Goal: Information Seeking & Learning: Compare options

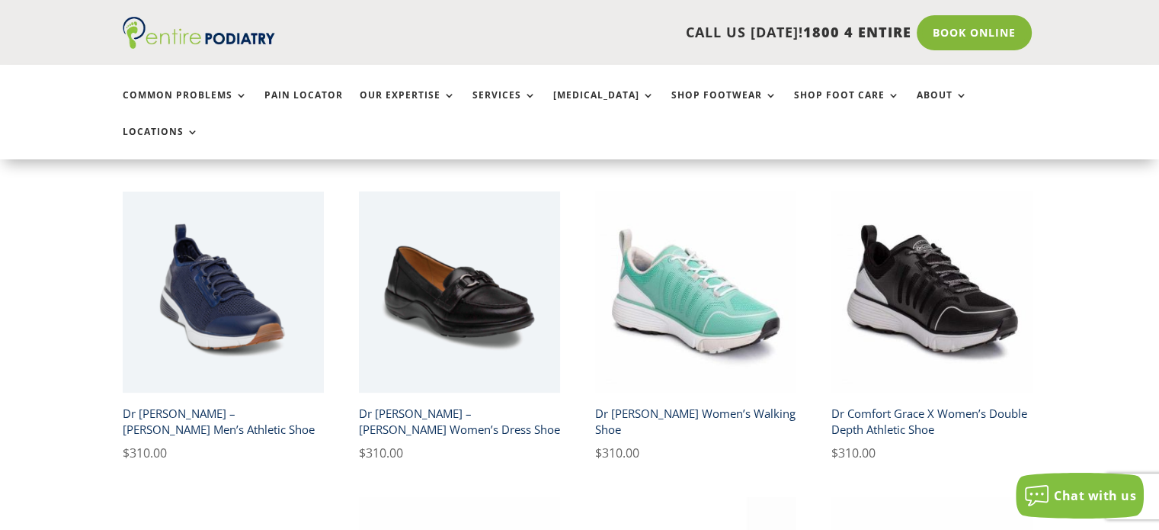
scroll to position [674, 0]
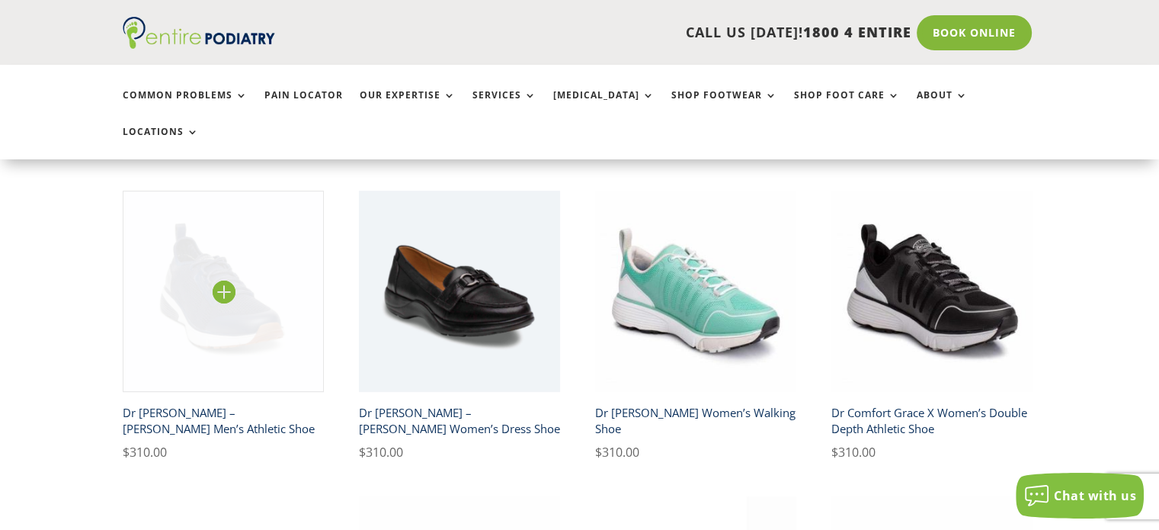
click at [220, 248] on img at bounding box center [224, 292] width 202 height 202
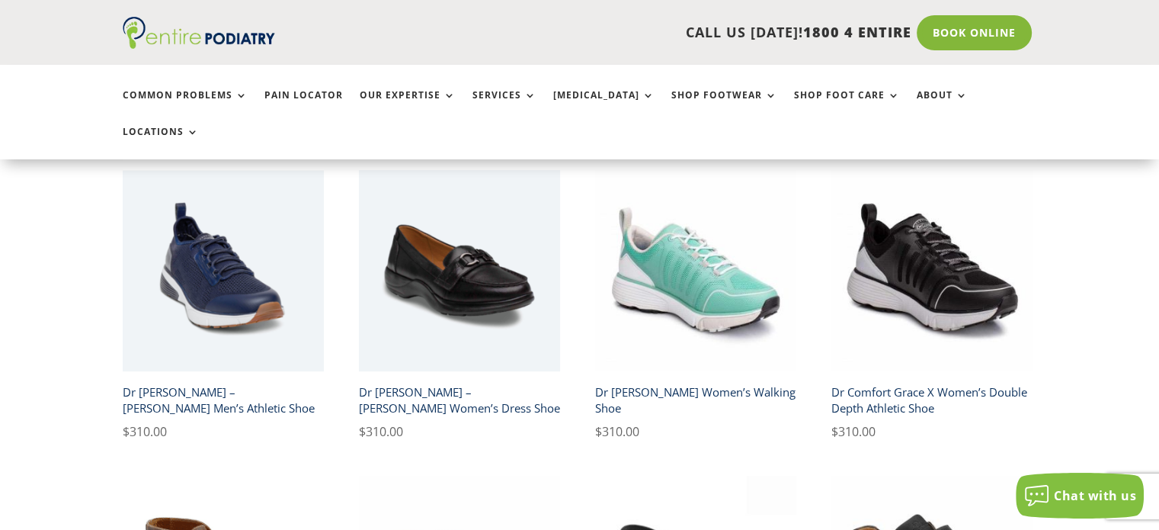
scroll to position [695, 0]
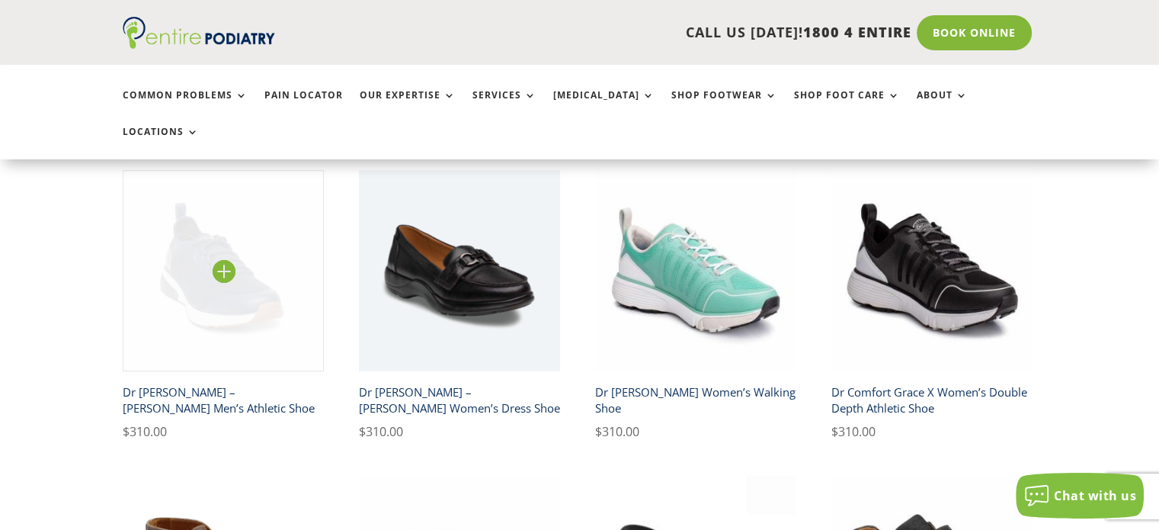
click at [226, 262] on img at bounding box center [224, 271] width 202 height 202
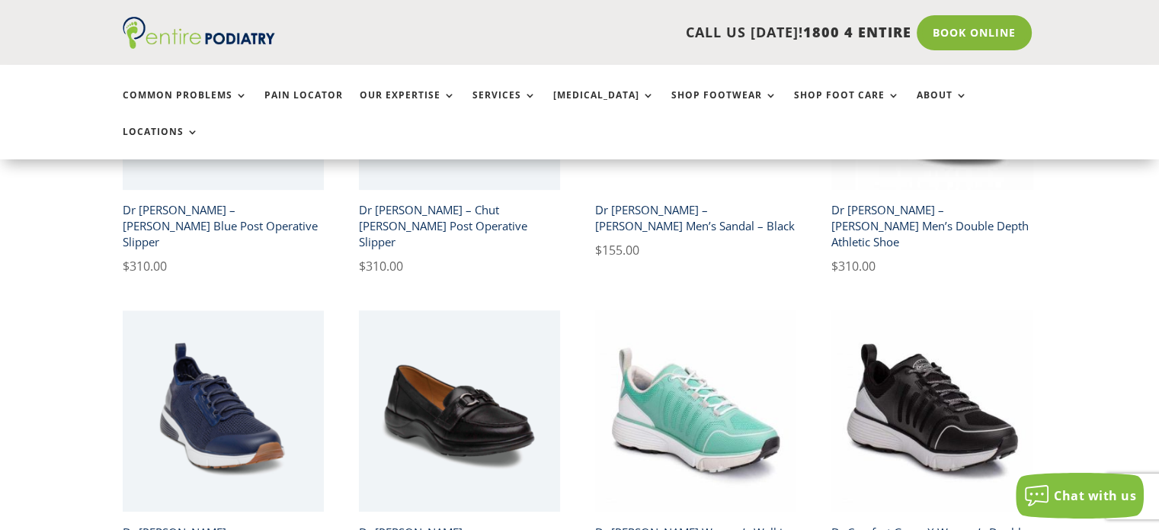
scroll to position [616, 0]
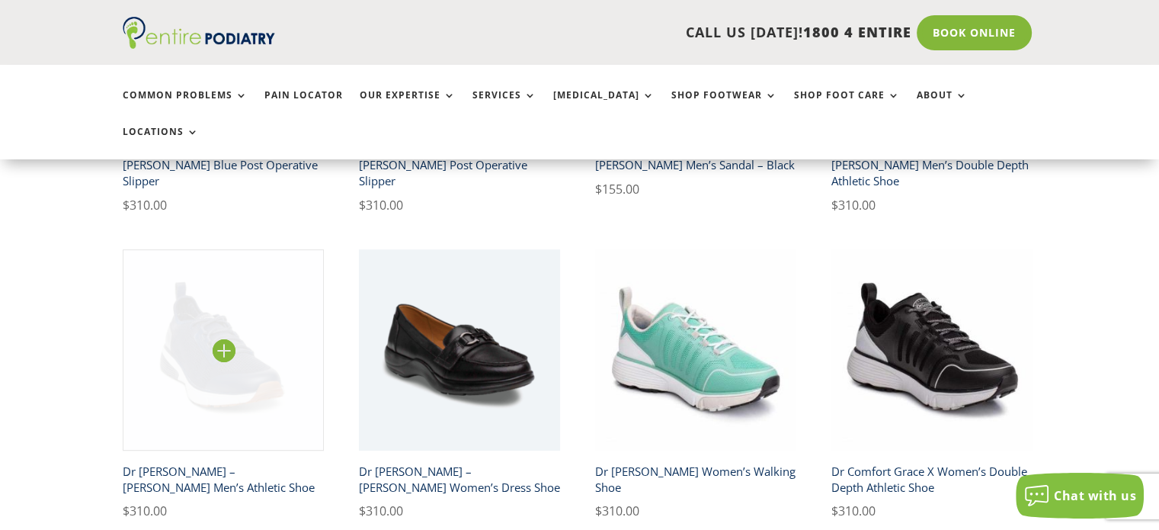
click at [239, 324] on img at bounding box center [224, 350] width 202 height 202
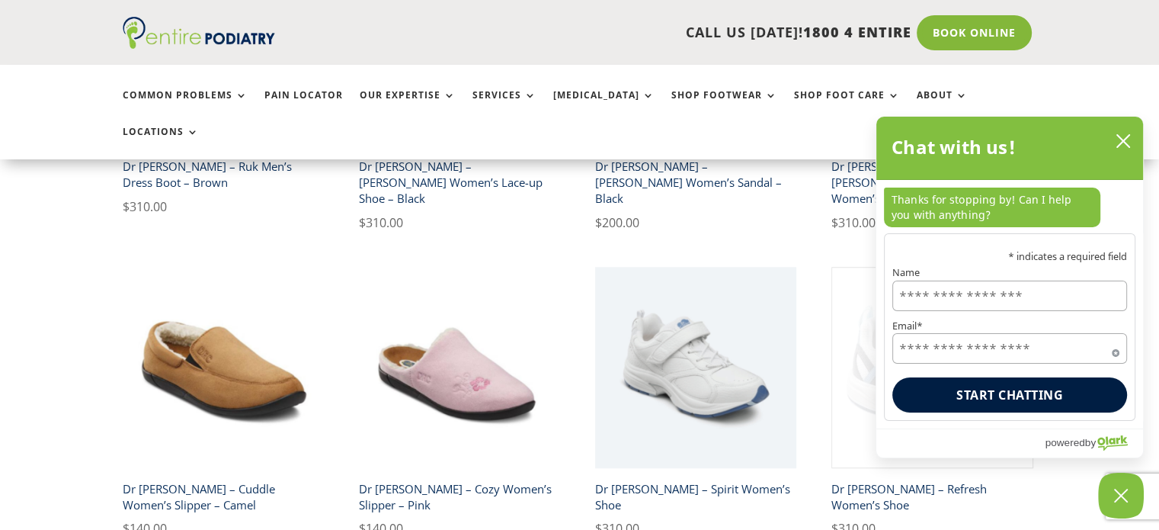
scroll to position [1227, 0]
click at [1122, 138] on icon "close chatbox" at bounding box center [1123, 140] width 15 height 15
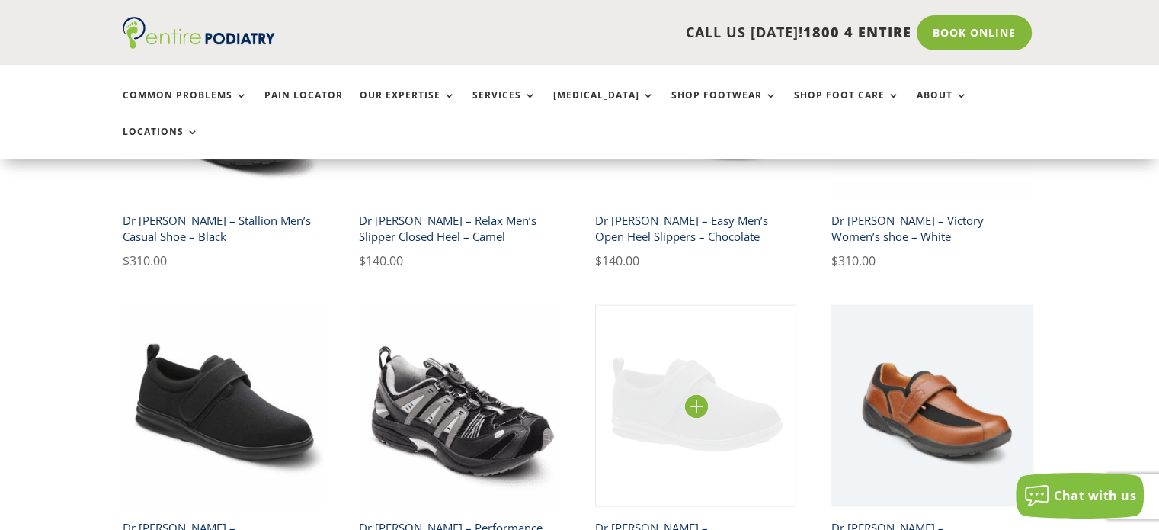
scroll to position [2449, 0]
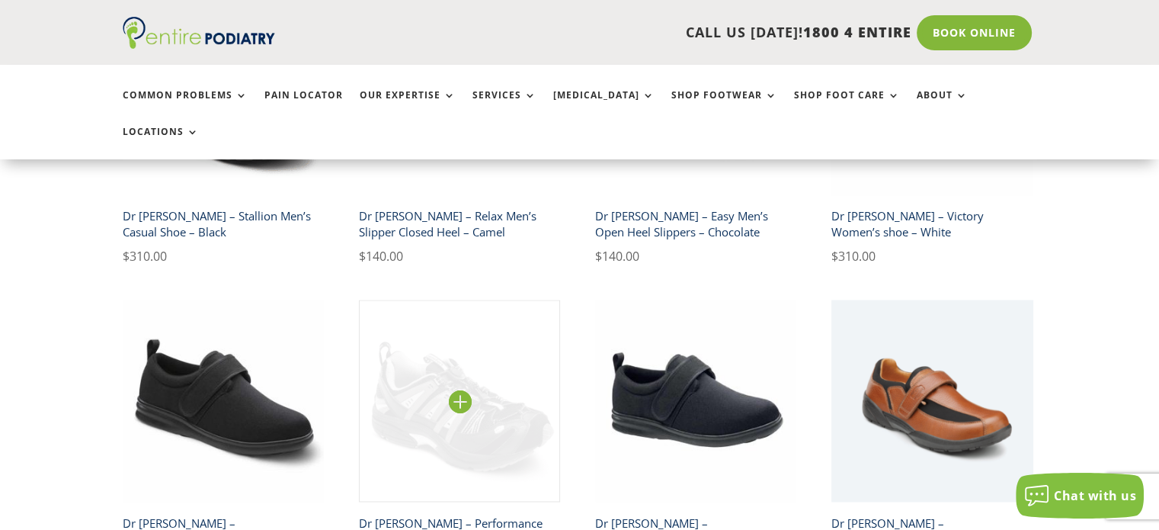
click at [472, 322] on img at bounding box center [460, 401] width 202 height 202
click at [471, 322] on img at bounding box center [460, 401] width 202 height 202
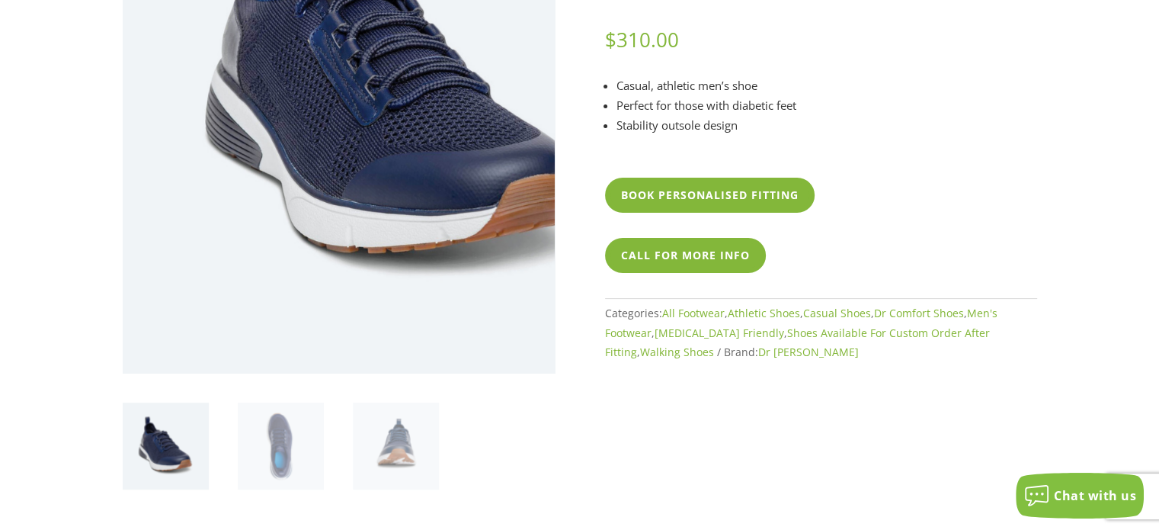
scroll to position [5, 0]
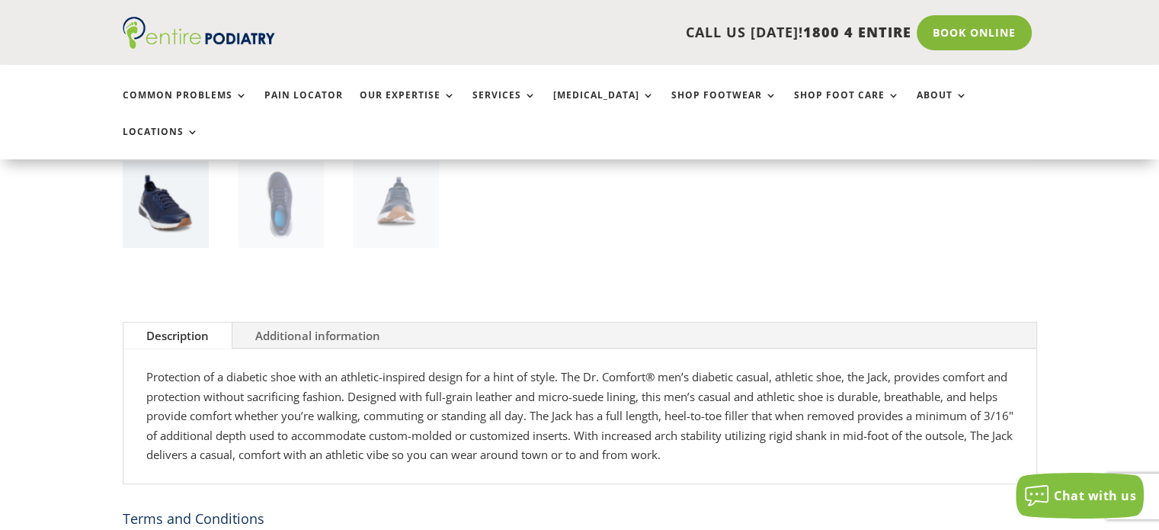
scroll to position [552, 0]
click at [291, 182] on img at bounding box center [281, 203] width 86 height 86
click at [280, 183] on img at bounding box center [281, 203] width 86 height 86
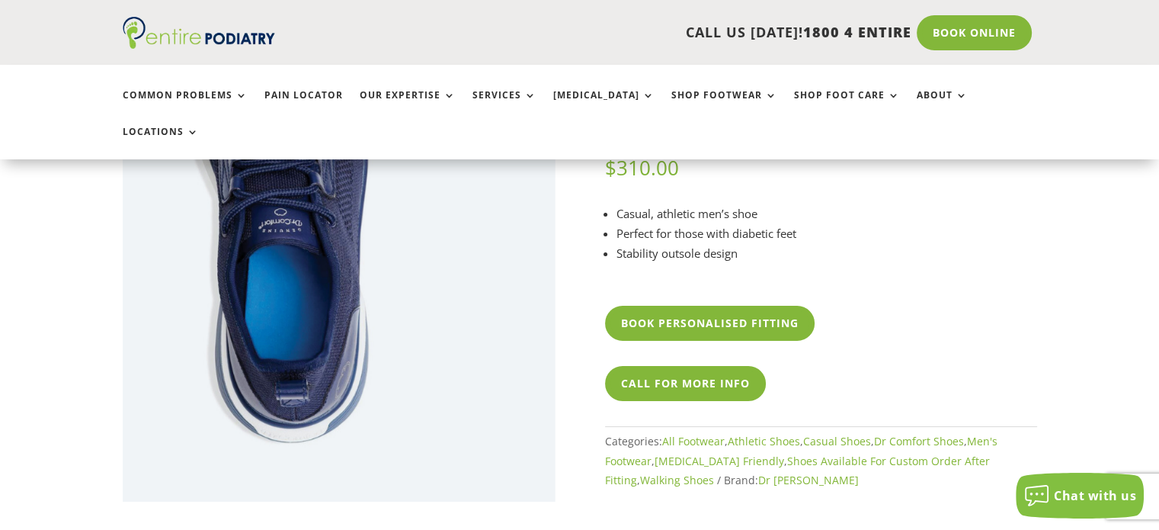
scroll to position [182, 0]
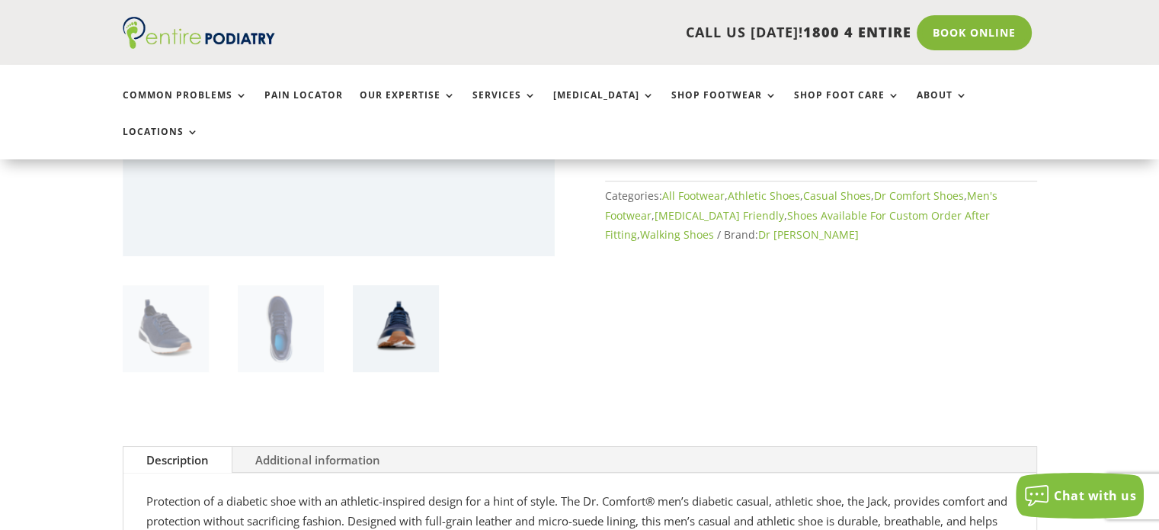
scroll to position [426, 0]
click at [402, 310] on img at bounding box center [396, 329] width 86 height 86
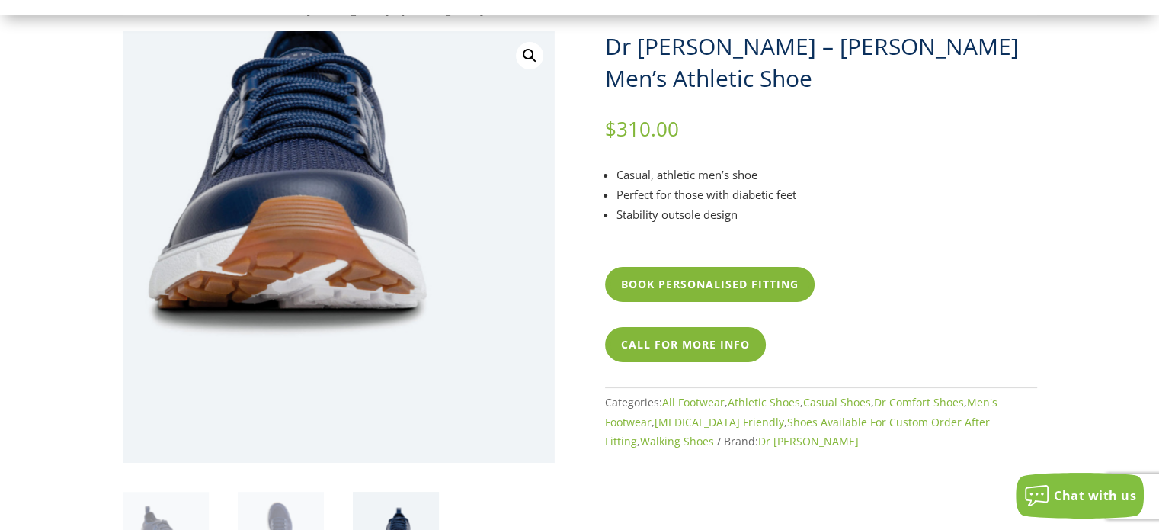
scroll to position [0, 0]
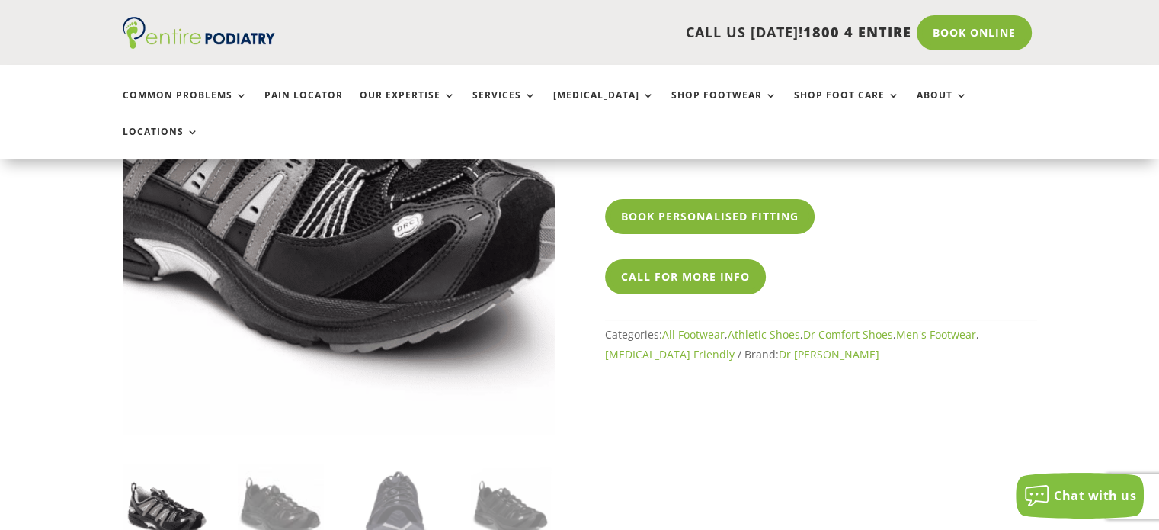
scroll to position [247, 0]
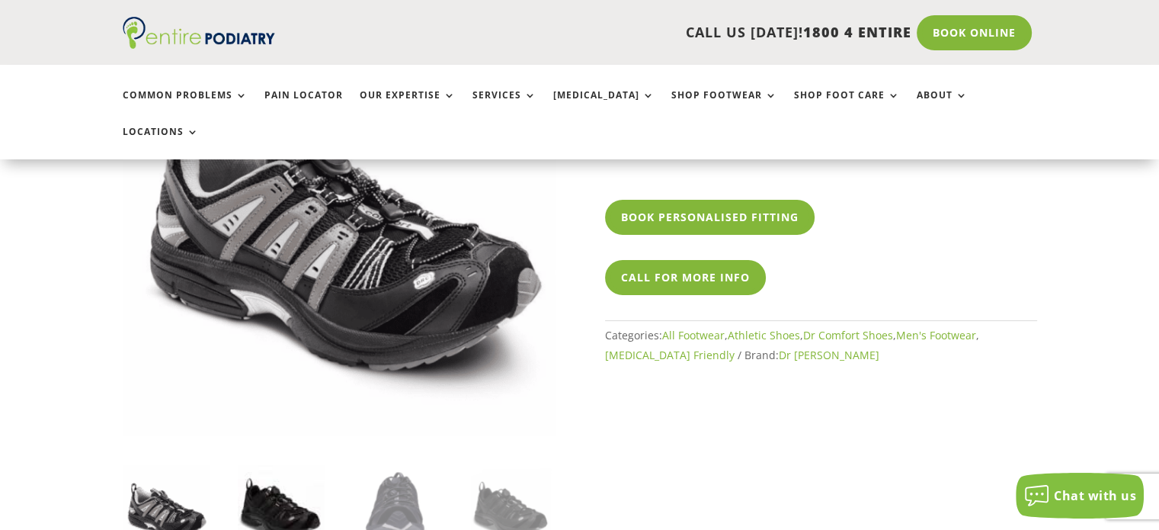
click at [290, 479] on img at bounding box center [281, 508] width 86 height 86
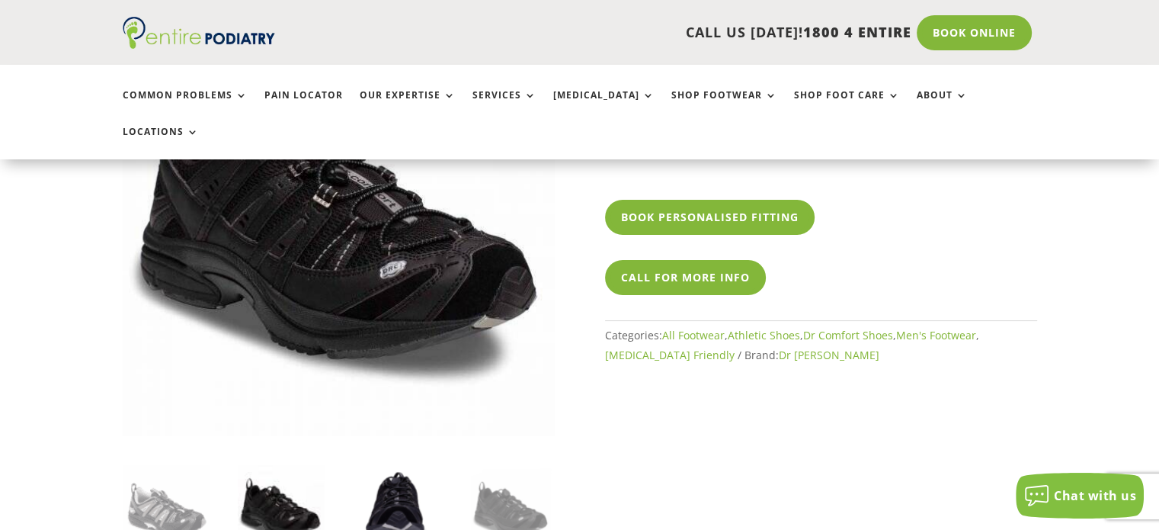
click at [387, 496] on img at bounding box center [396, 508] width 86 height 86
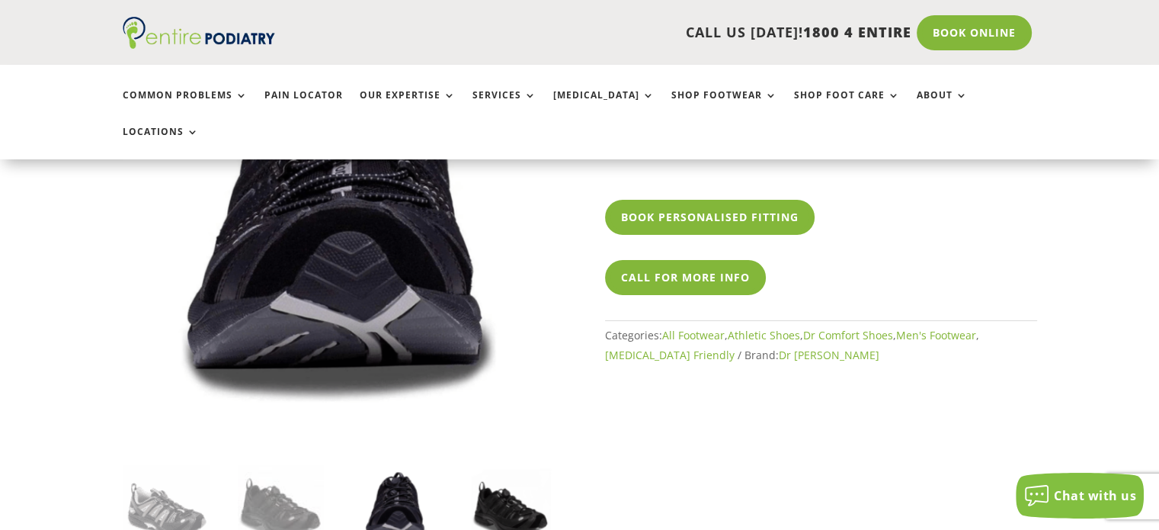
click at [494, 475] on img at bounding box center [511, 508] width 86 height 86
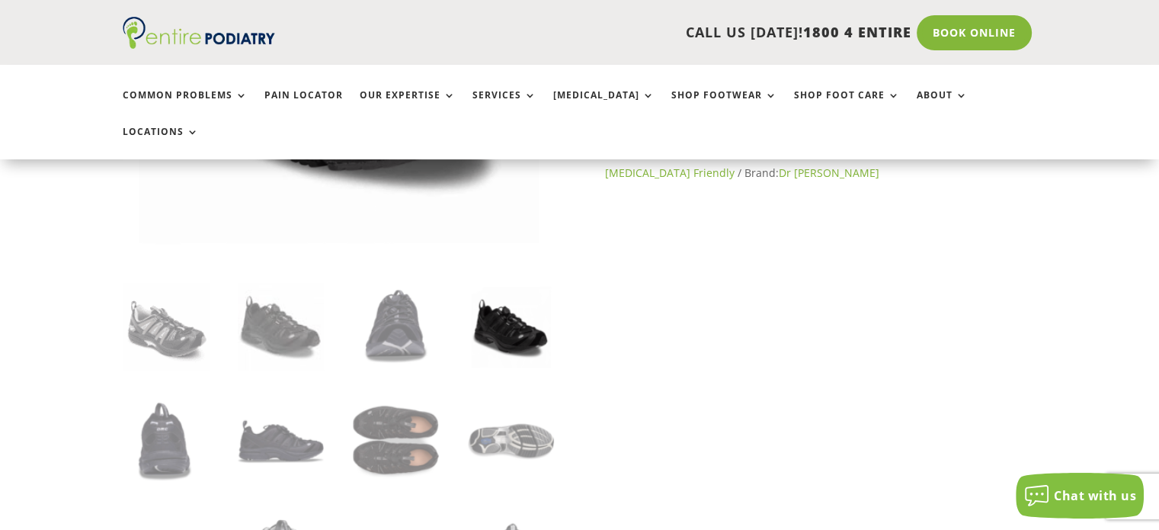
scroll to position [430, 0]
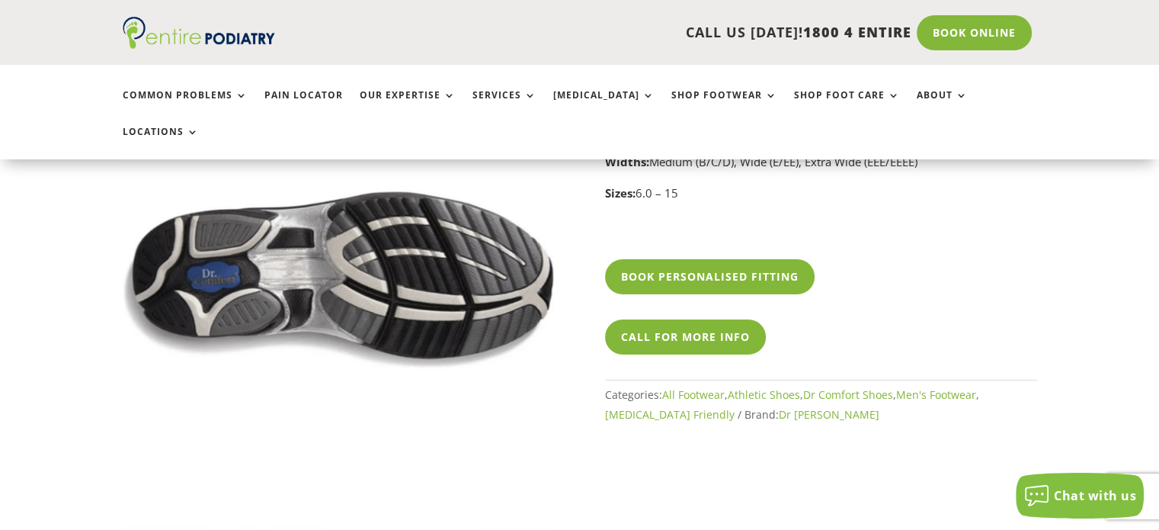
scroll to position [370, 0]
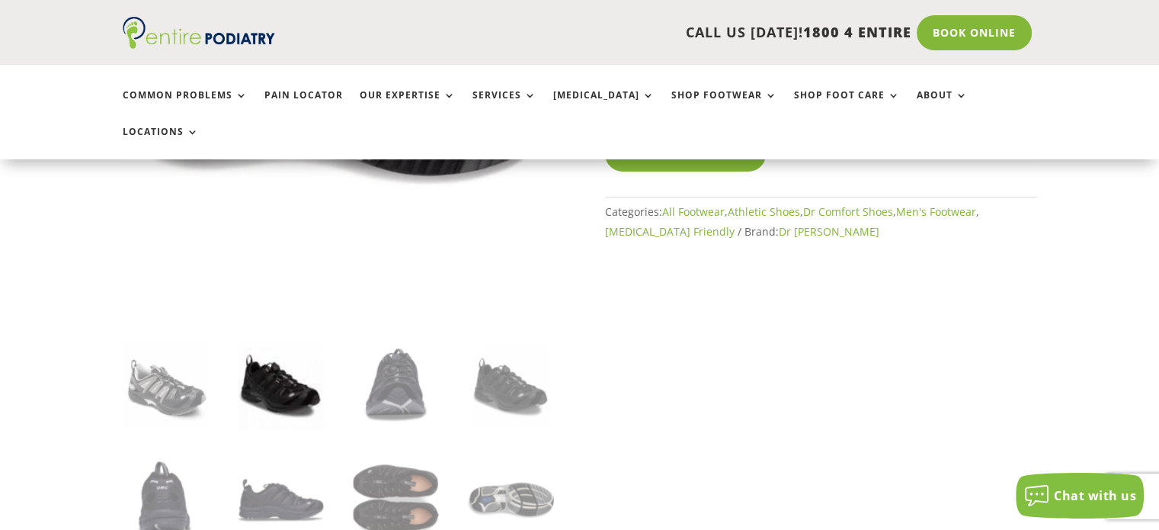
click at [298, 364] on img at bounding box center [281, 384] width 86 height 86
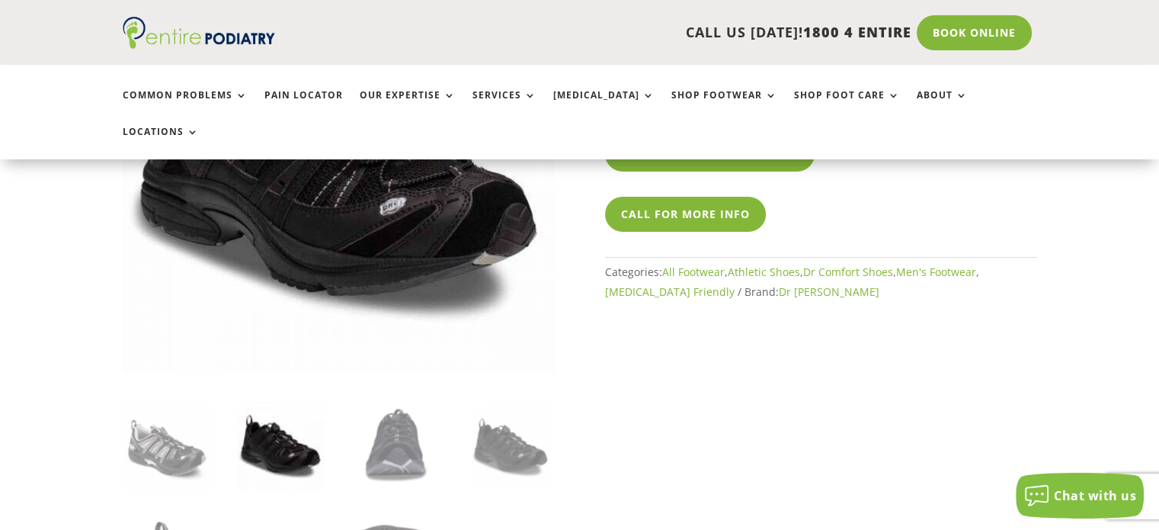
scroll to position [311, 0]
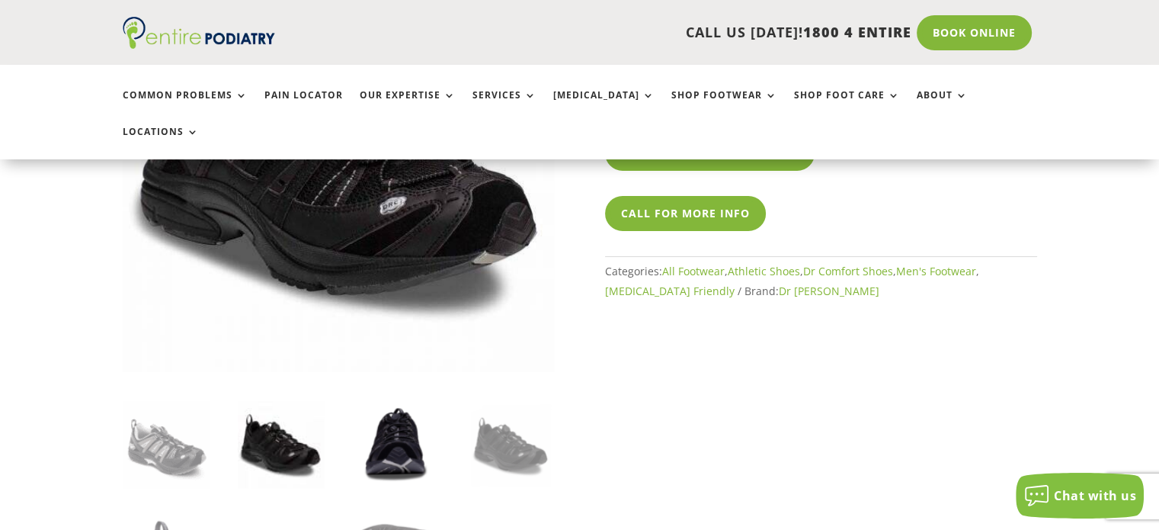
click at [405, 427] on img at bounding box center [396, 444] width 86 height 86
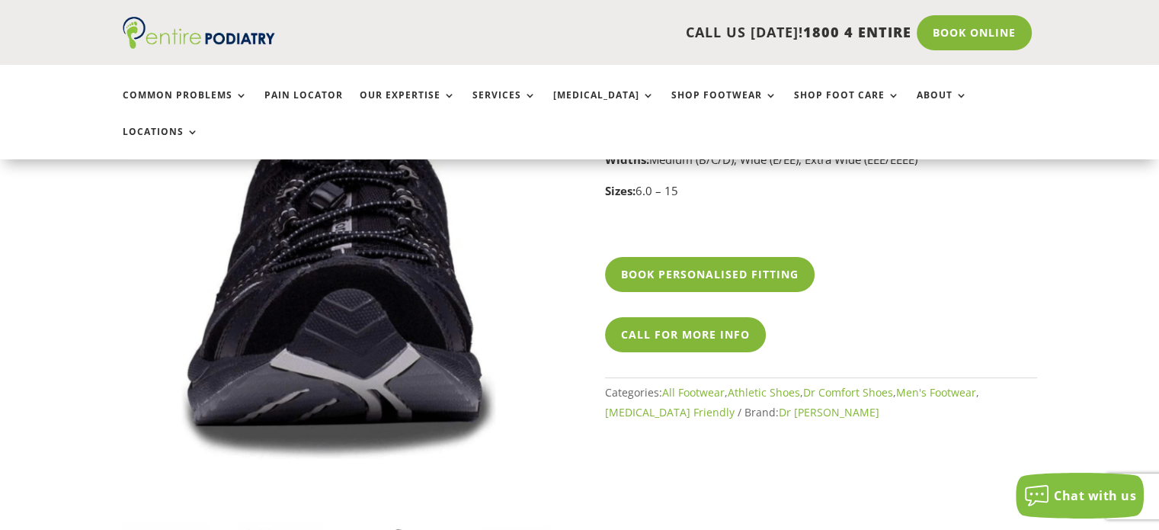
scroll to position [250, 0]
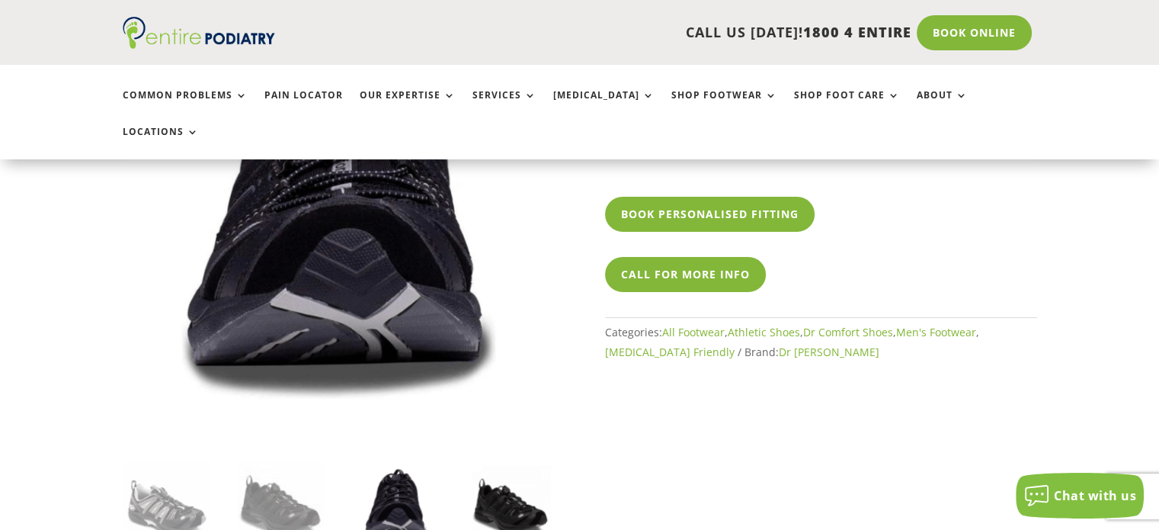
click at [508, 462] on img at bounding box center [511, 505] width 86 height 86
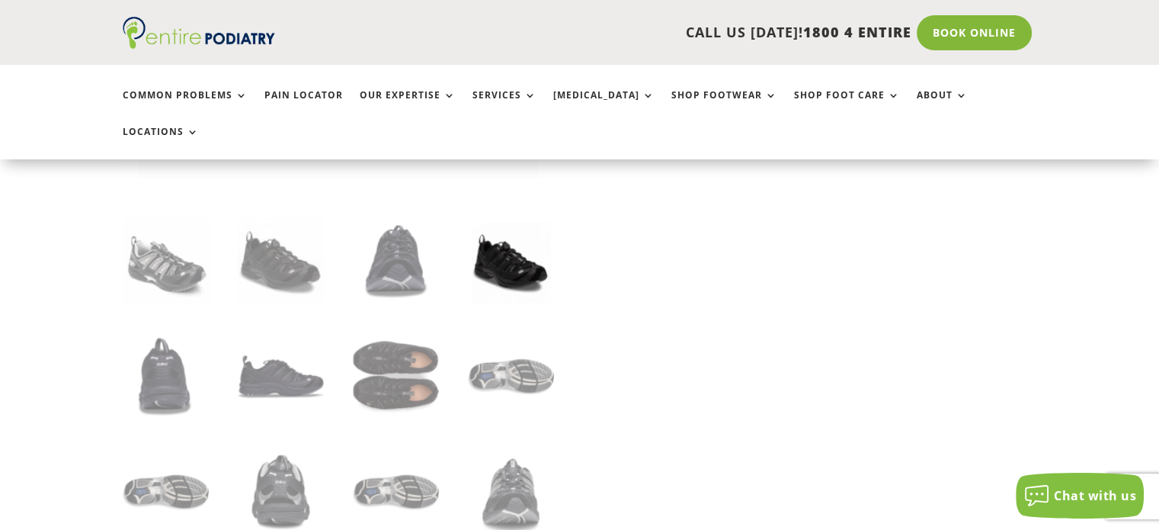
scroll to position [495, 0]
click at [506, 468] on img at bounding box center [511, 491] width 86 height 86
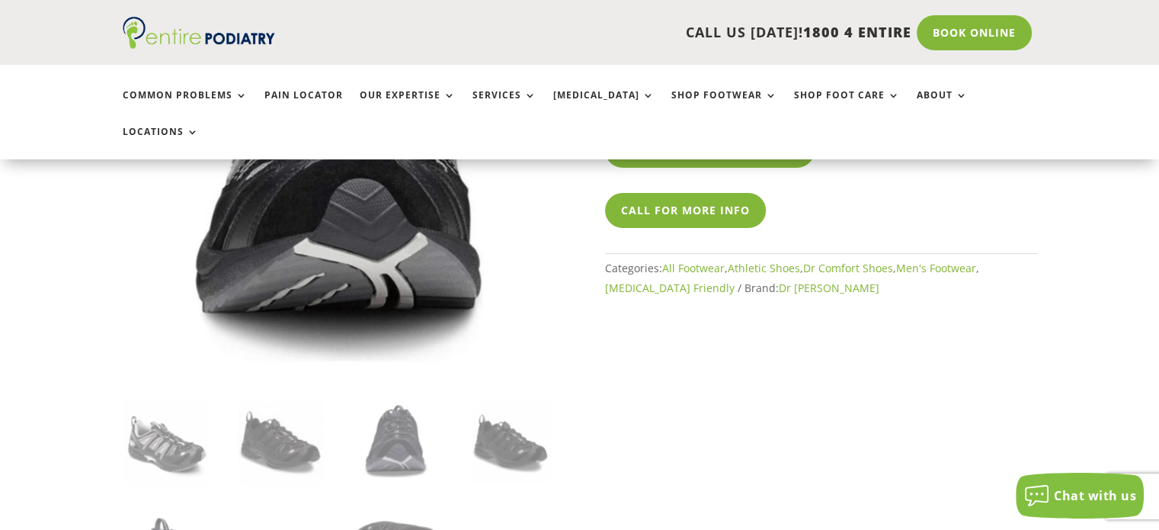
scroll to position [497, 0]
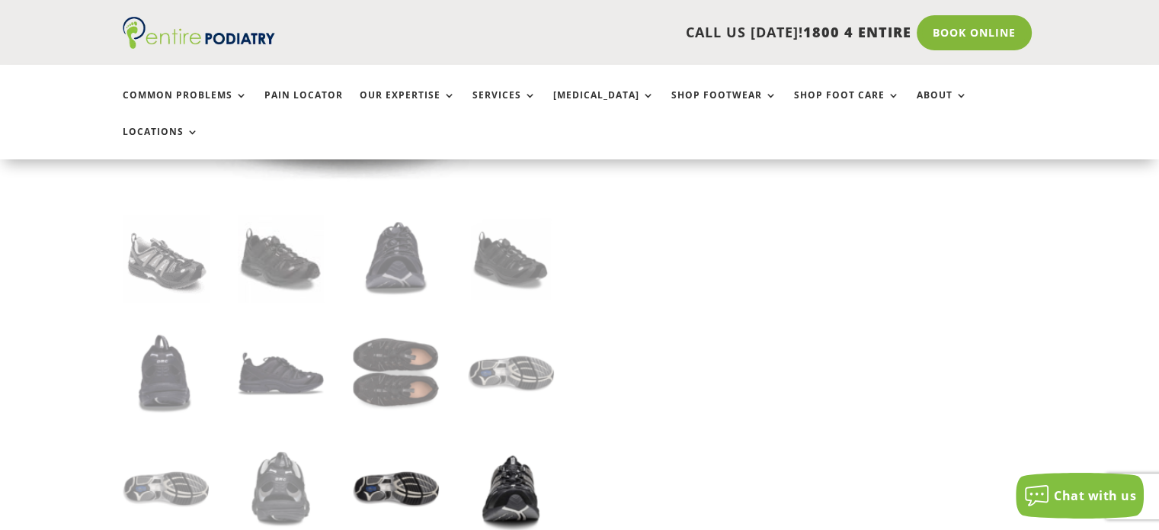
click at [402, 453] on img at bounding box center [396, 489] width 86 height 86
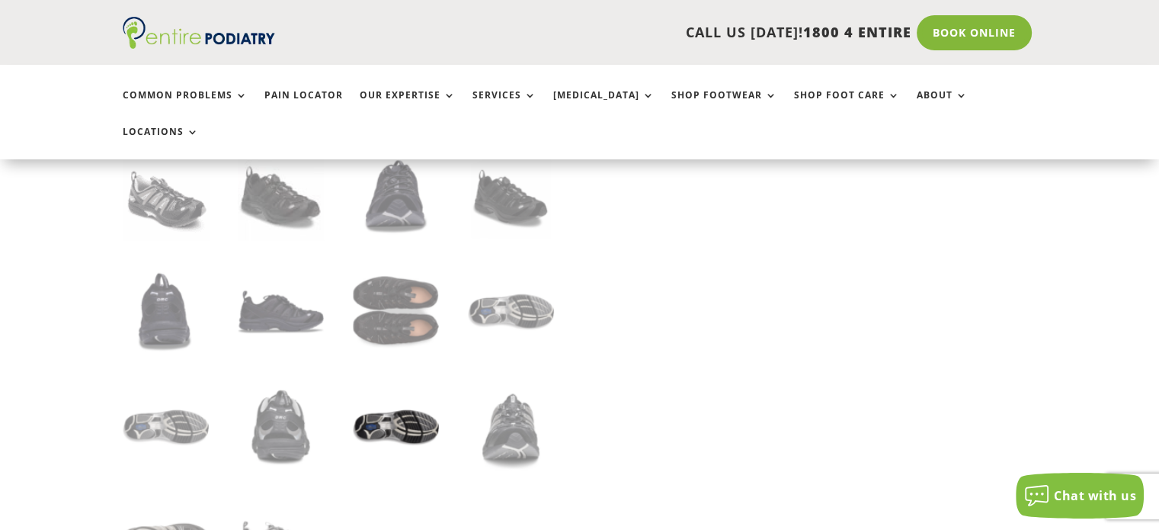
scroll to position [559, 0]
click at [287, 399] on img at bounding box center [281, 426] width 86 height 86
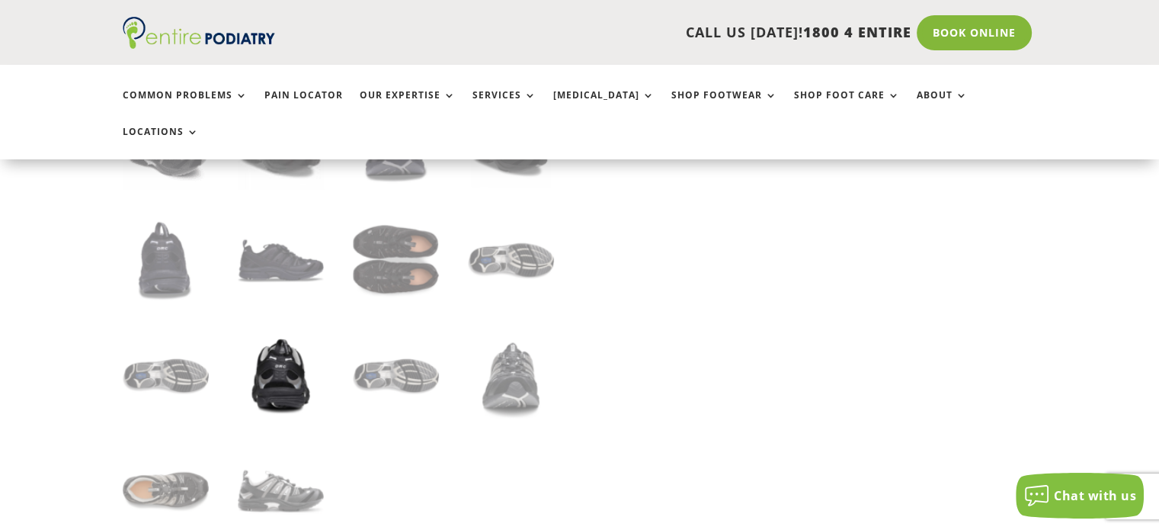
scroll to position [610, 0]
drag, startPoint x: 175, startPoint y: 329, endPoint x: 179, endPoint y: 336, distance: 8.2
click at [175, 332] on img at bounding box center [166, 375] width 86 height 86
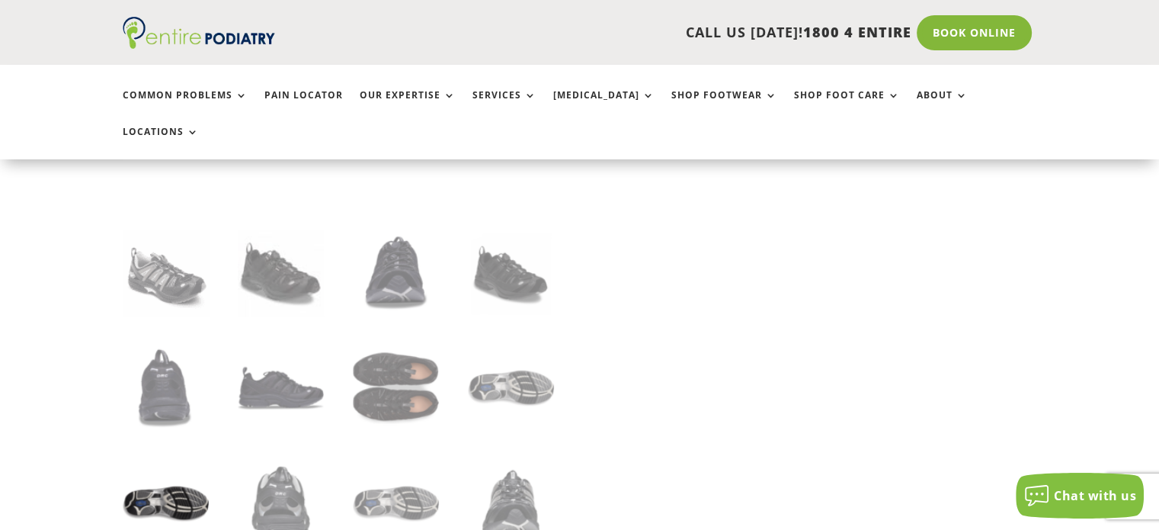
scroll to position [675, 0]
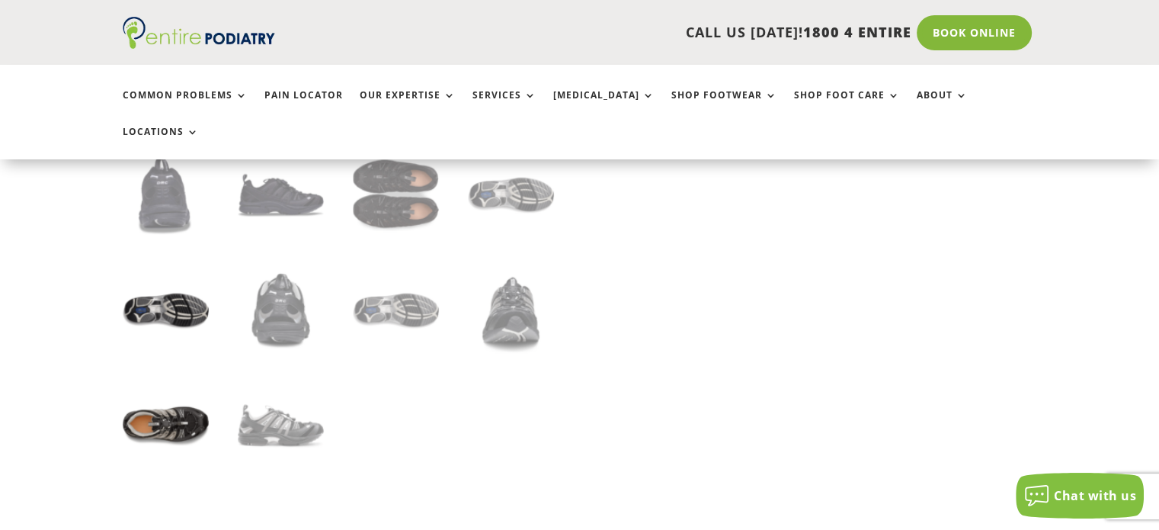
click at [171, 389] on img at bounding box center [166, 426] width 86 height 86
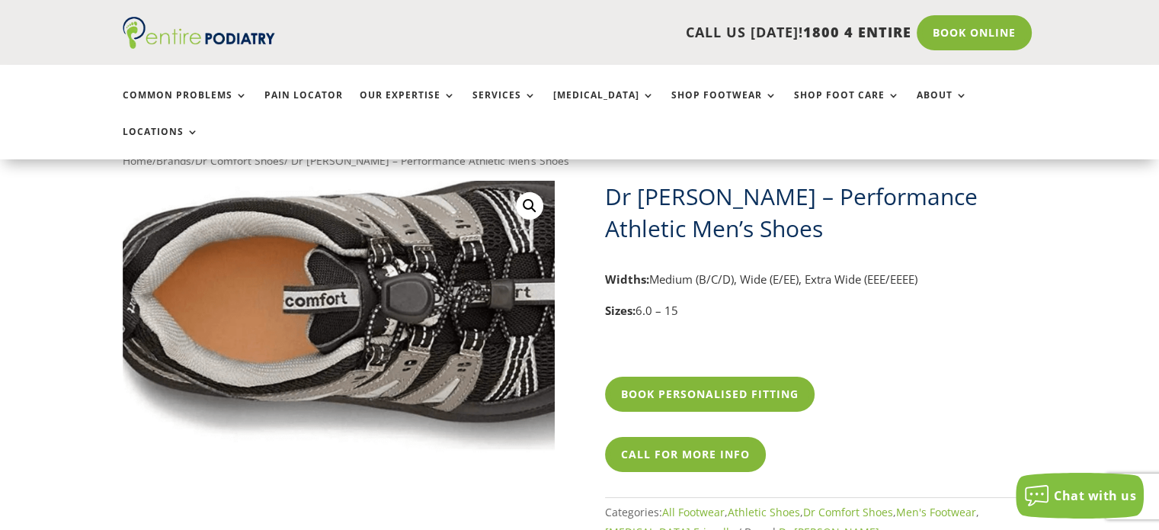
scroll to position [68, 0]
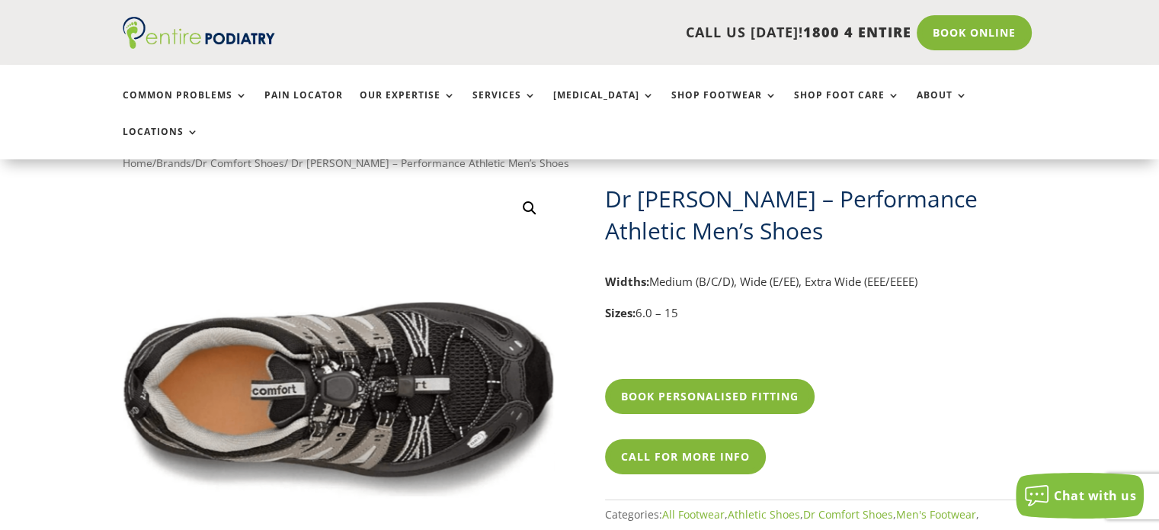
click at [527, 194] on link "🔍" at bounding box center [529, 207] width 27 height 27
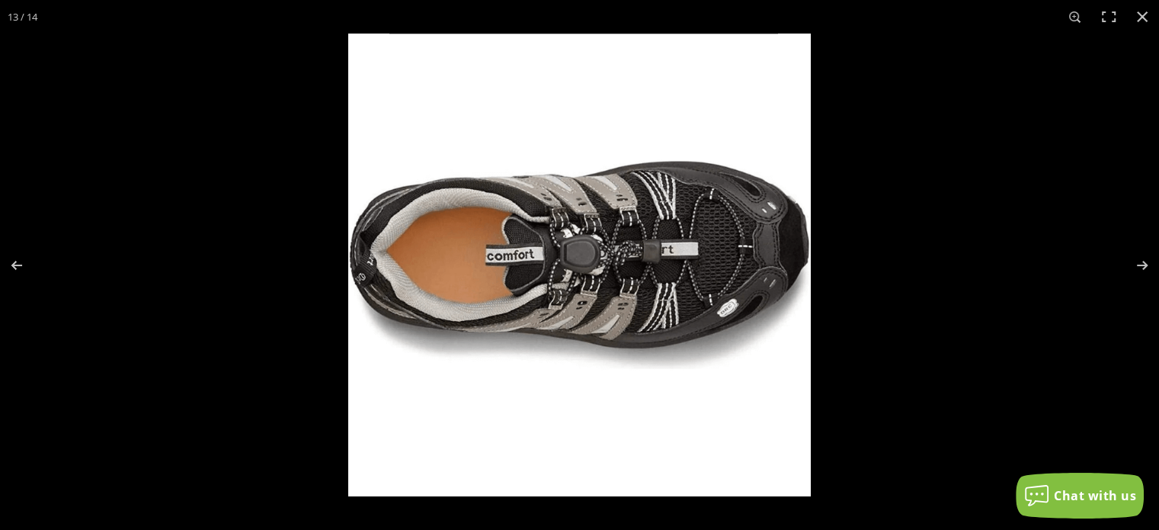
click at [701, 274] on img at bounding box center [579, 265] width 463 height 463
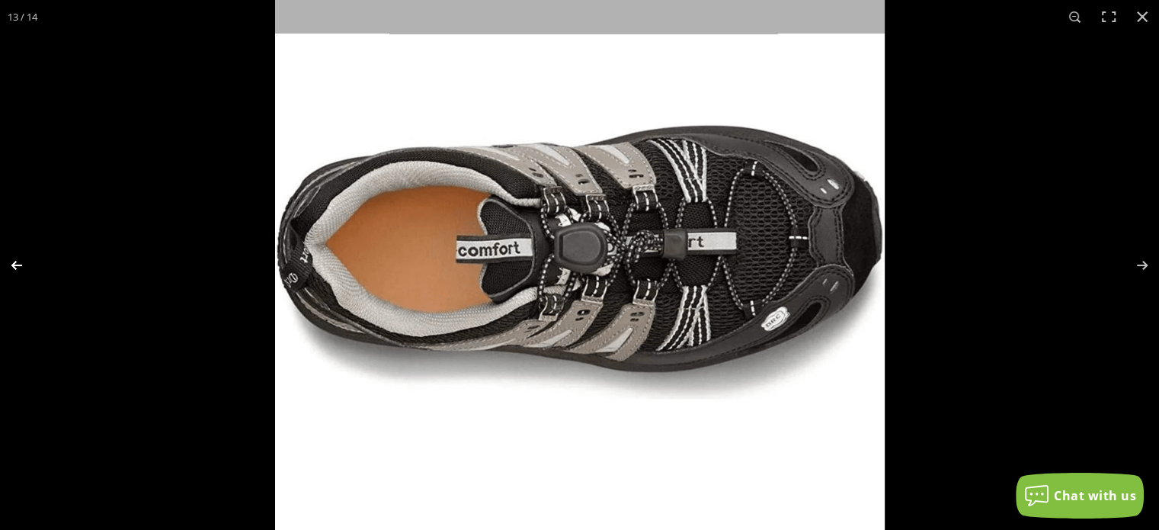
click at [18, 255] on button "Previous (arrow left)" at bounding box center [26, 265] width 53 height 76
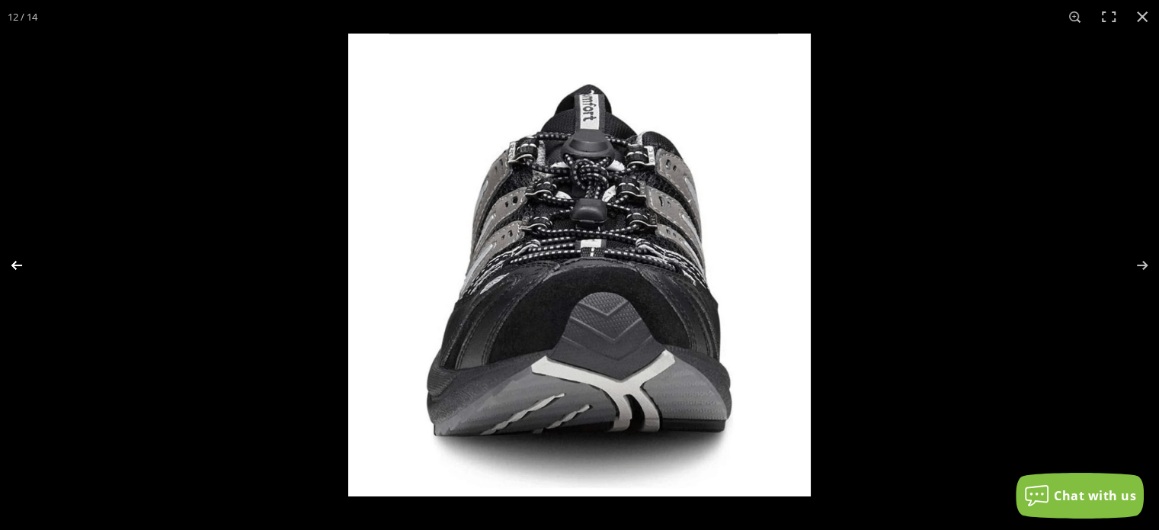
click at [18, 255] on button "Previous (arrow left)" at bounding box center [26, 265] width 53 height 76
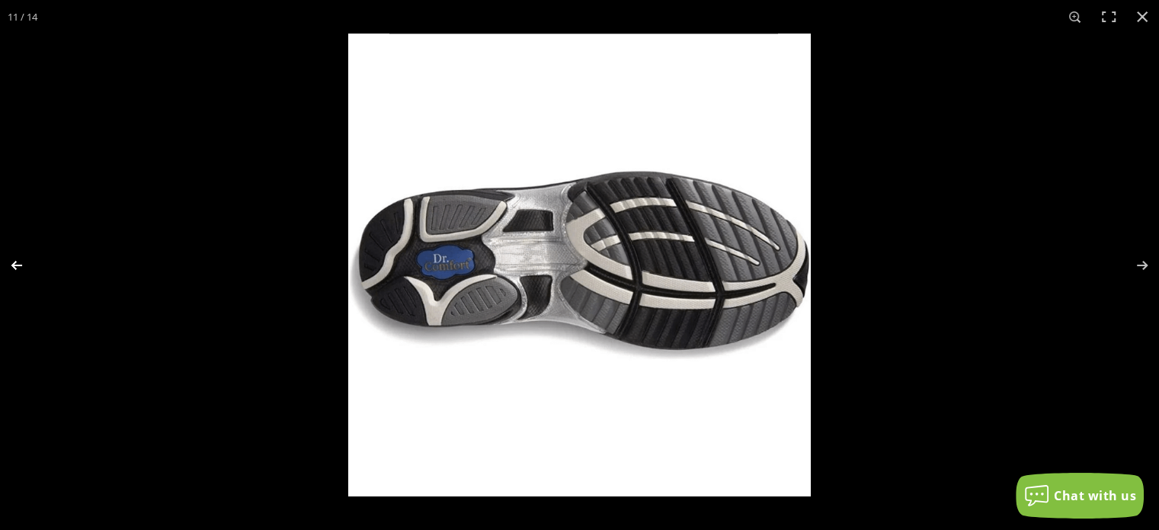
click at [18, 255] on button "Previous (arrow left)" at bounding box center [26, 265] width 53 height 76
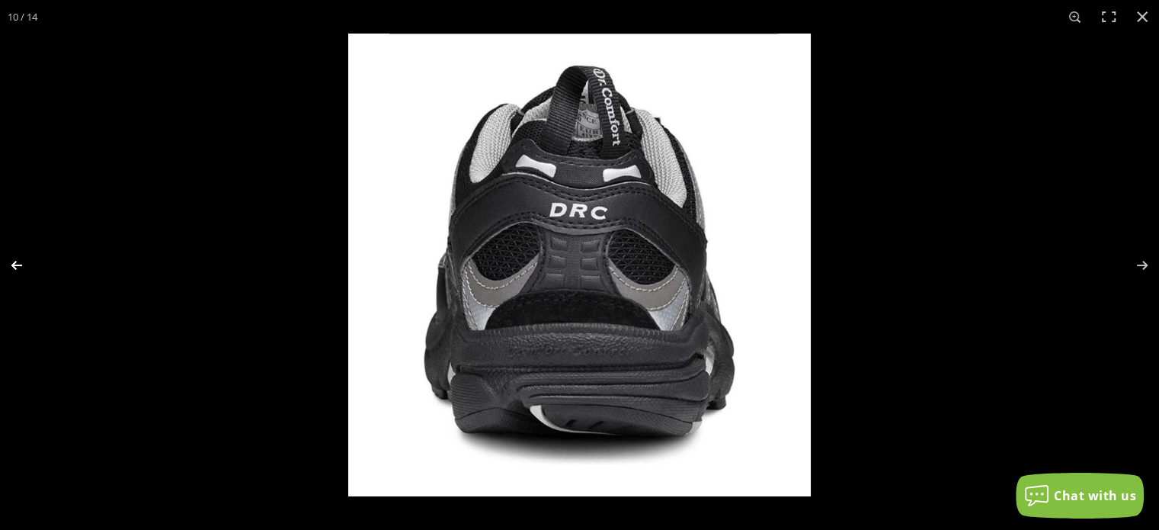
click at [18, 255] on button "Previous (arrow left)" at bounding box center [26, 265] width 53 height 76
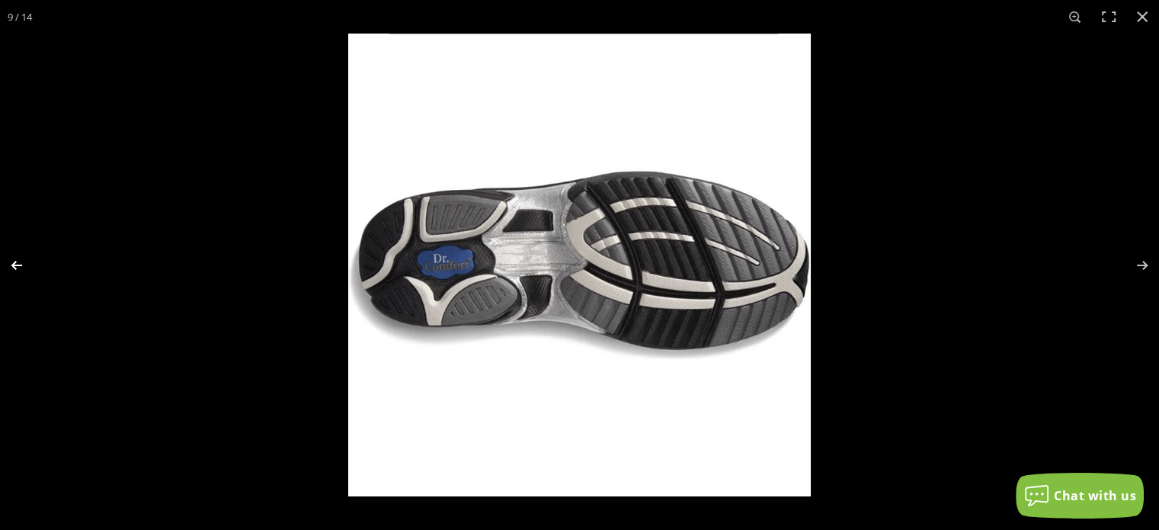
click at [18, 255] on button "Previous (arrow left)" at bounding box center [26, 265] width 53 height 76
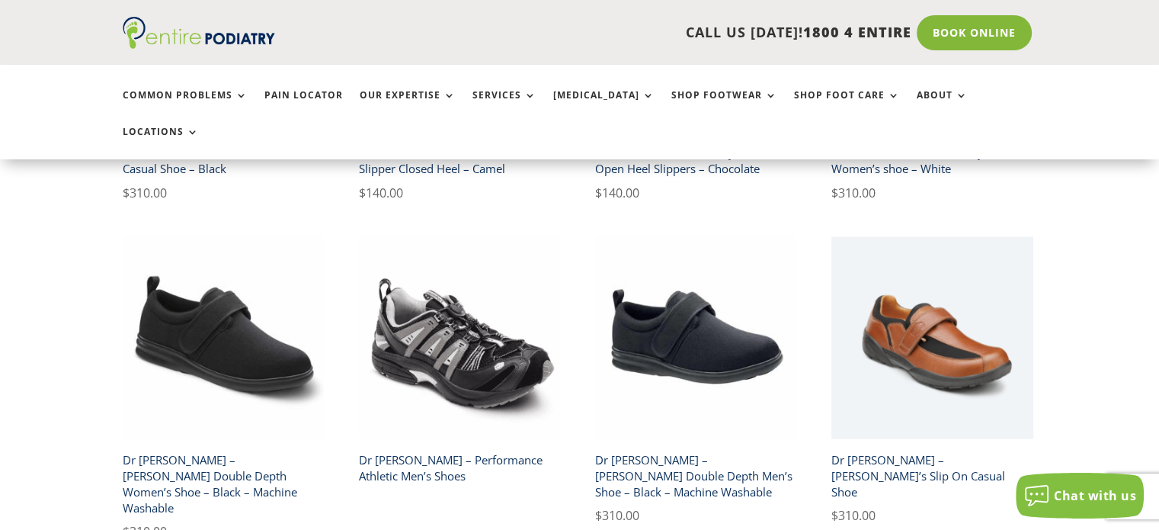
scroll to position [2511, 0]
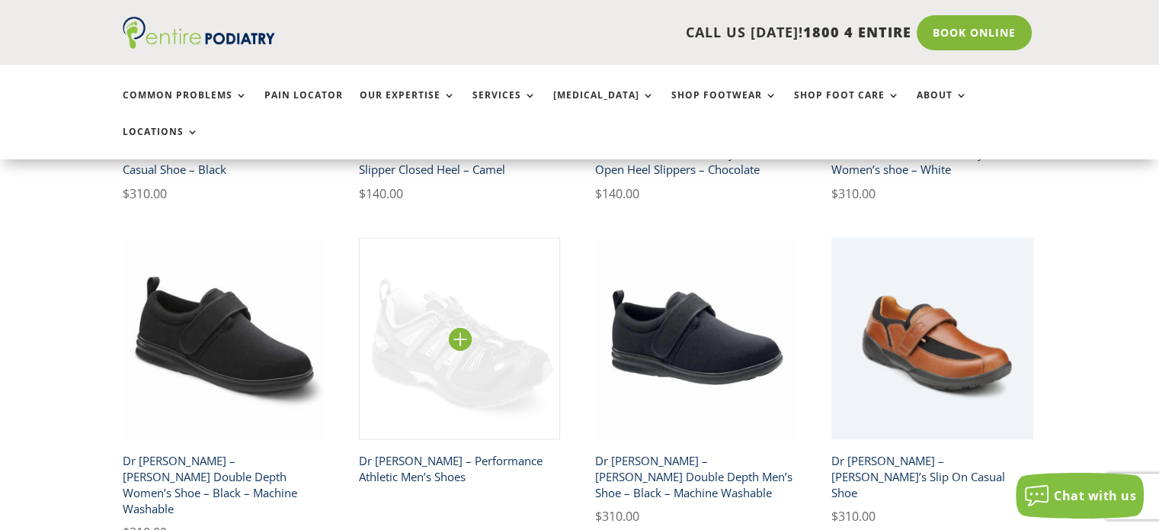
click at [494, 284] on img at bounding box center [460, 338] width 202 height 202
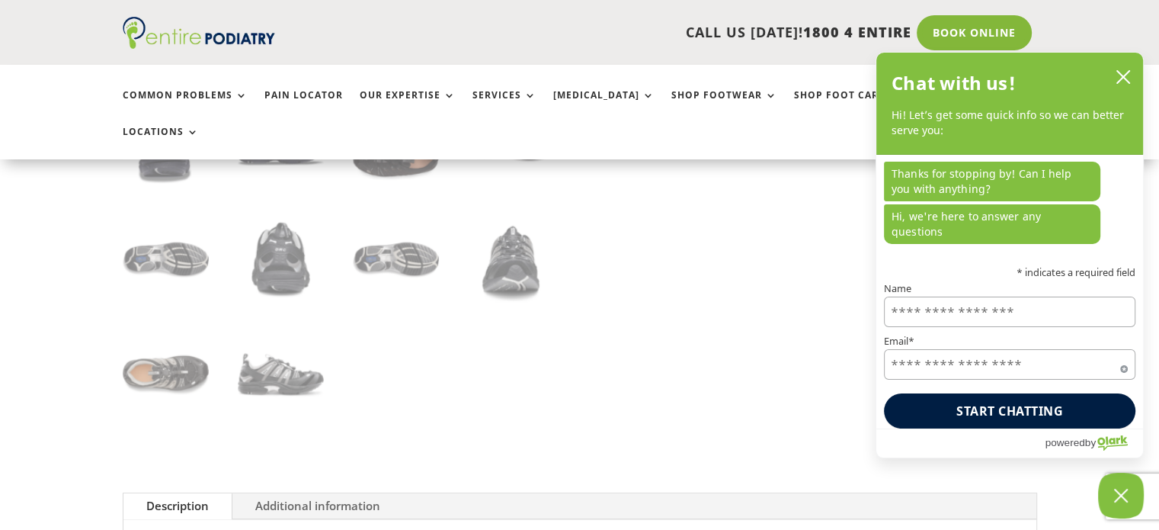
scroll to position [732, 0]
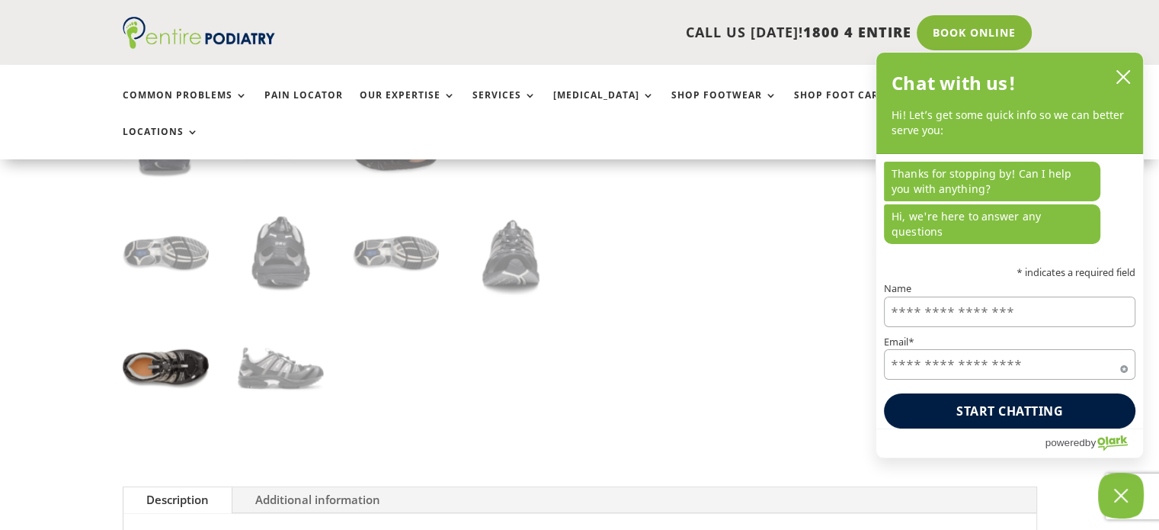
click at [186, 329] on img at bounding box center [166, 368] width 86 height 86
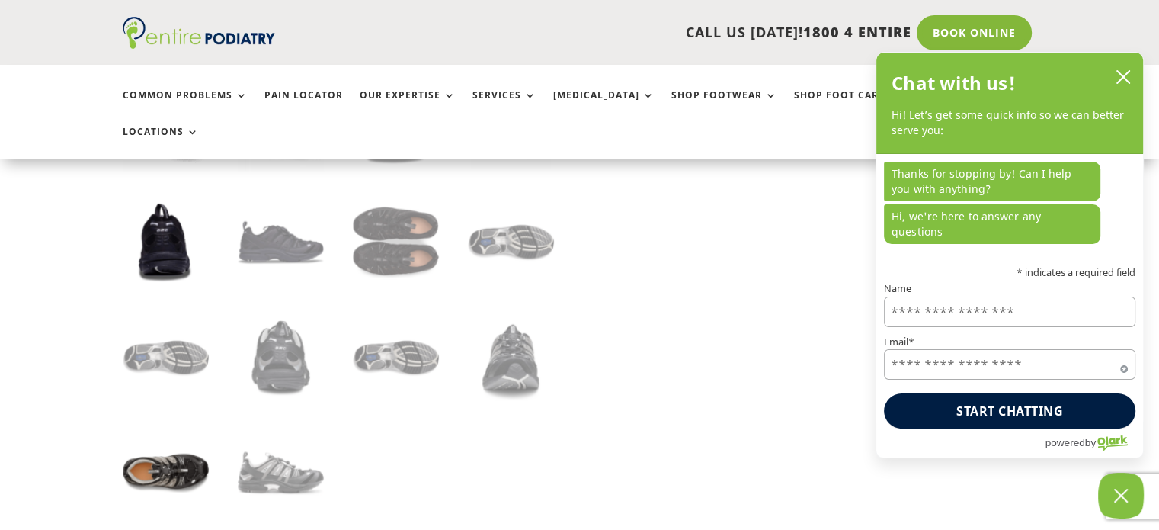
scroll to position [676, 0]
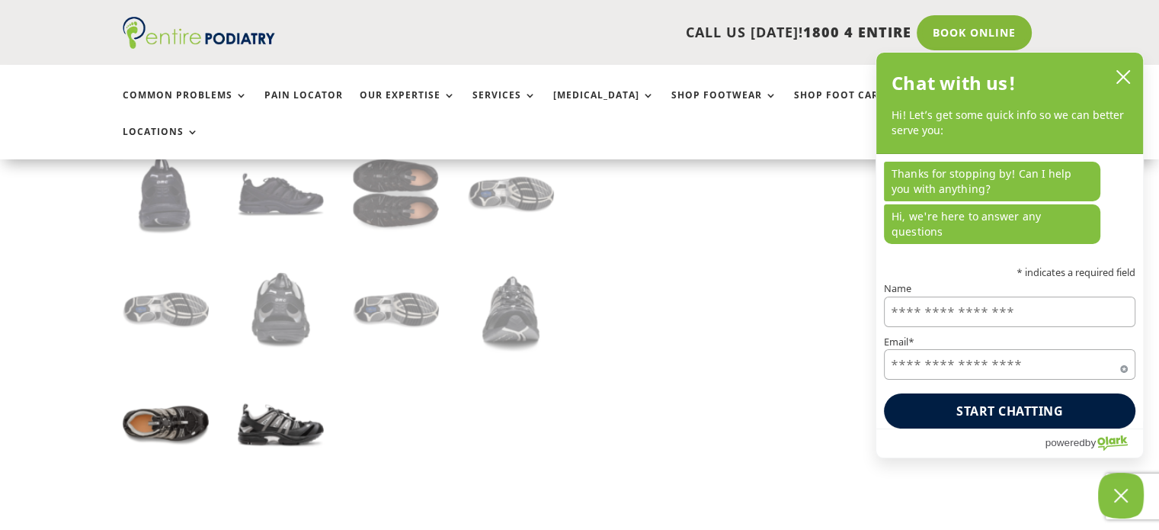
click at [271, 402] on img at bounding box center [281, 425] width 86 height 86
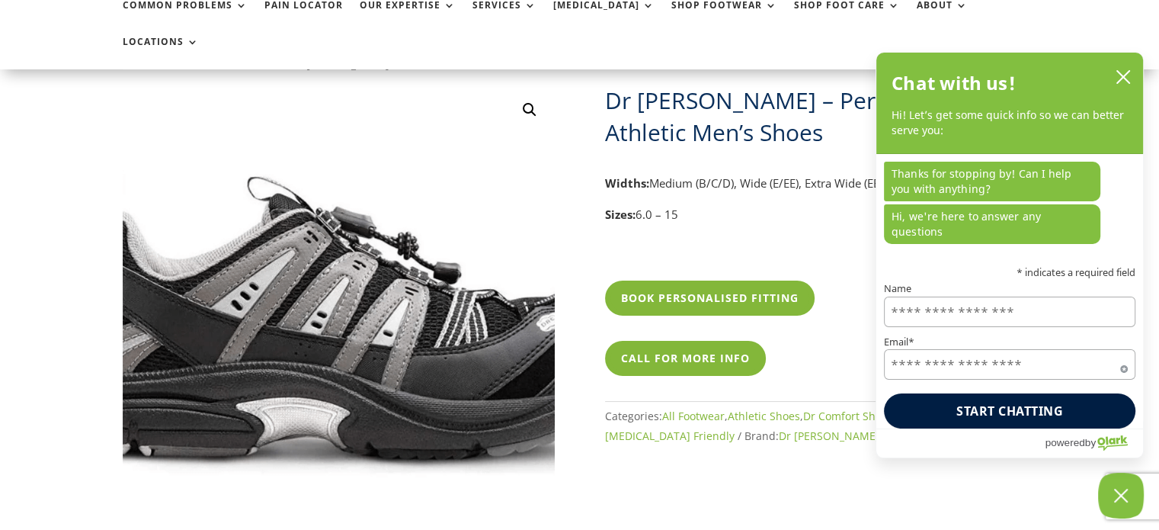
scroll to position [0, 0]
